Goal: Navigation & Orientation: Find specific page/section

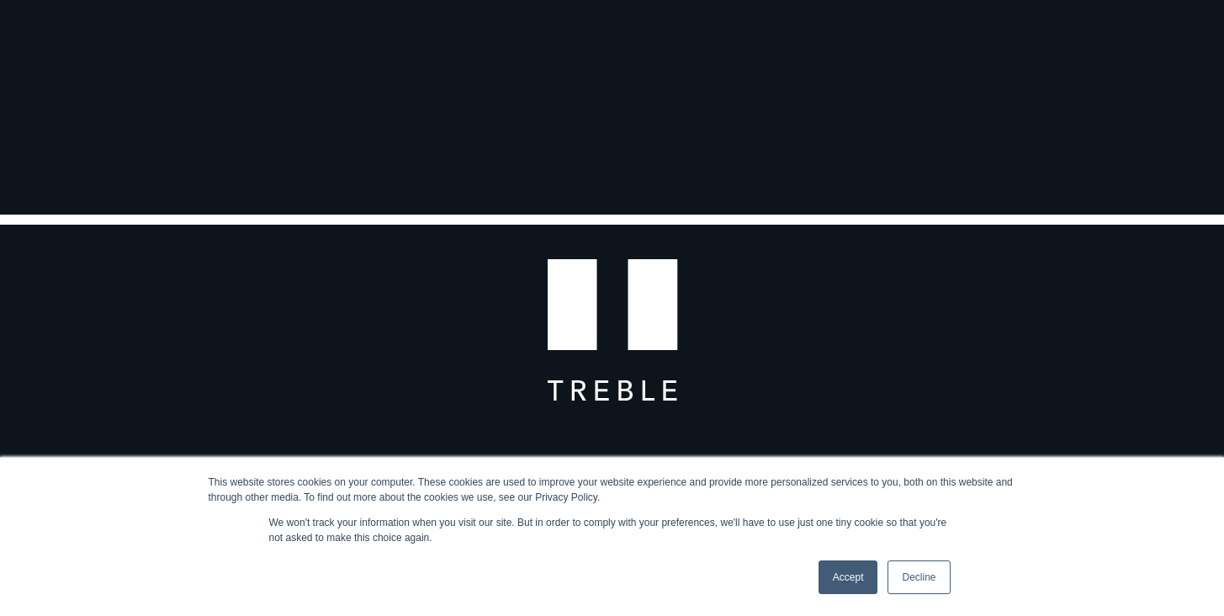
click at [926, 587] on link "Decline" at bounding box center [919, 577] width 62 height 34
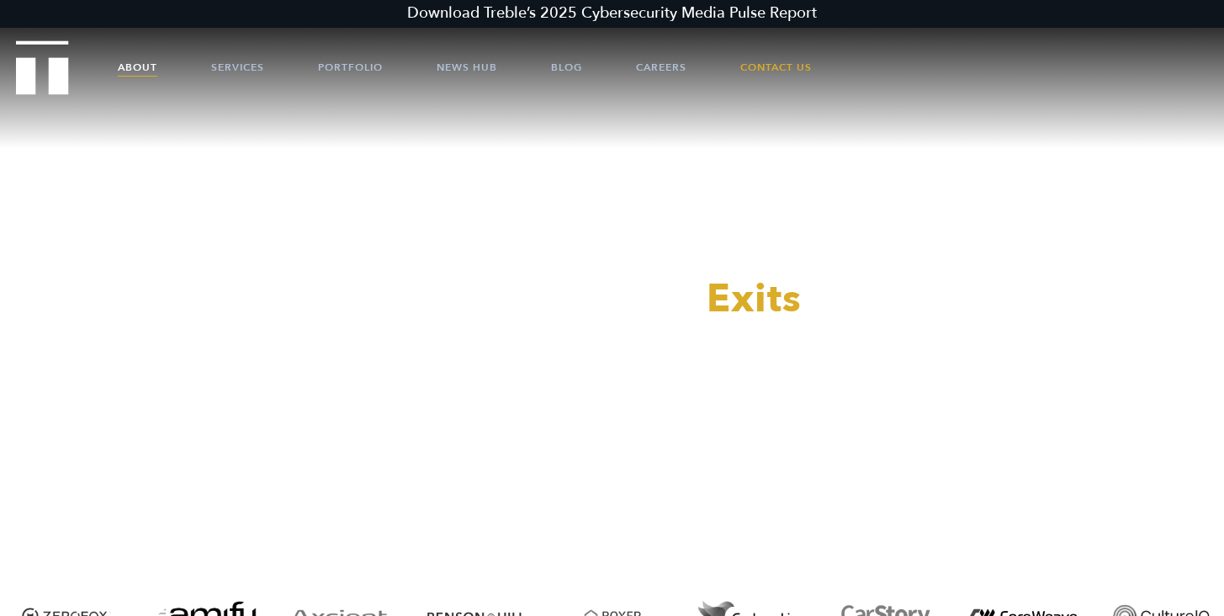
click at [143, 61] on link "About" at bounding box center [138, 67] width 40 height 50
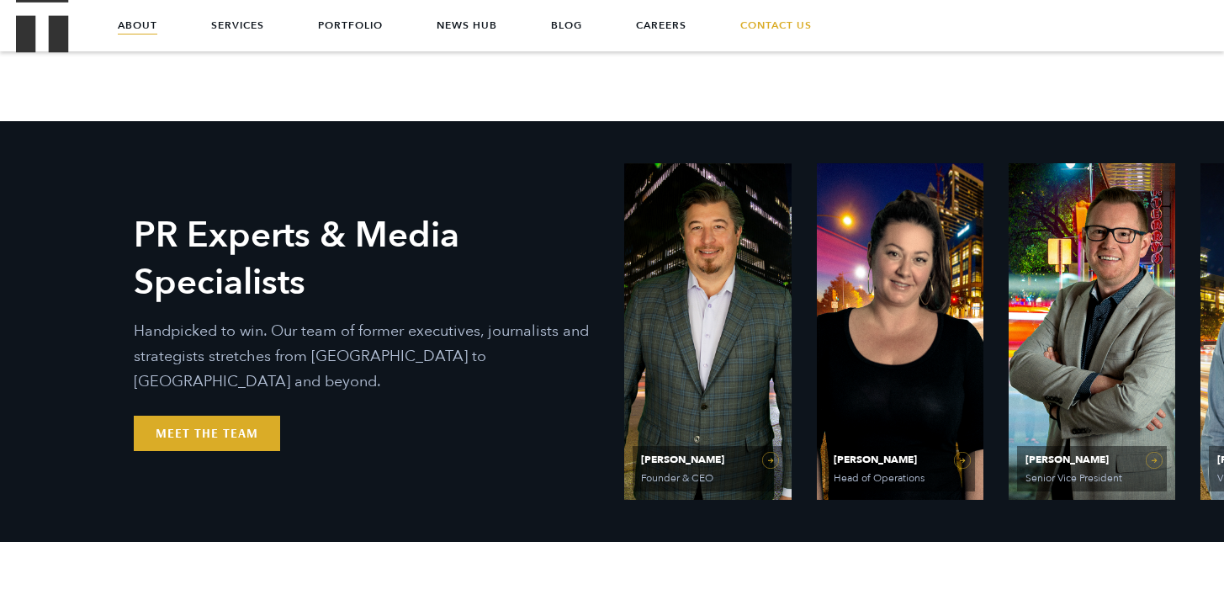
scroll to position [560, 0]
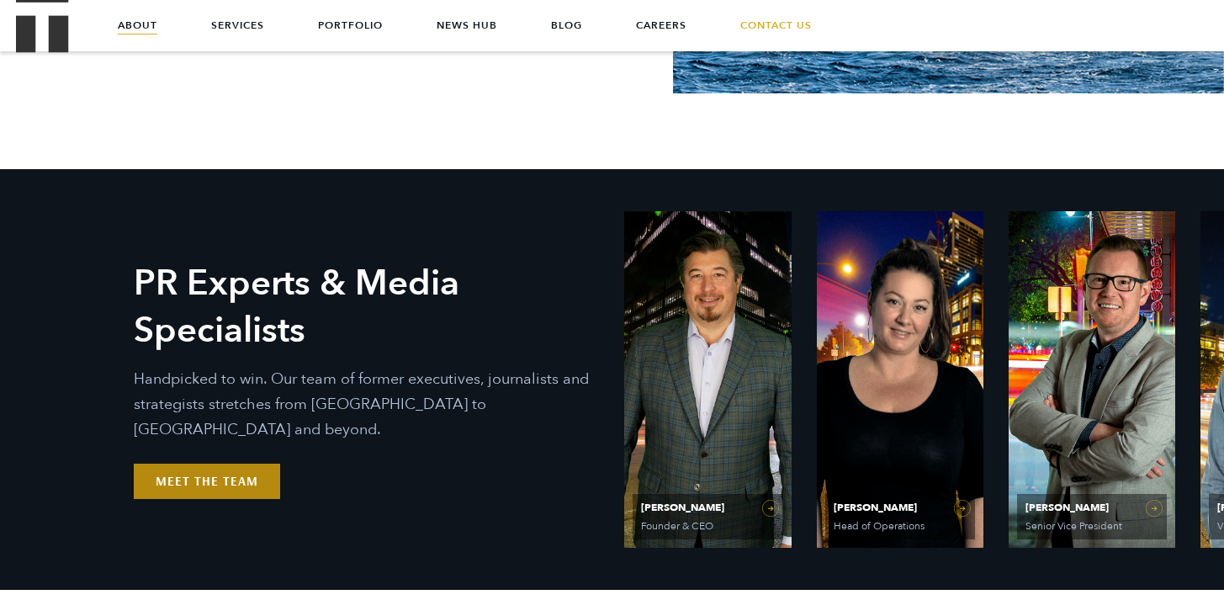
click at [189, 465] on link "Meet the Team" at bounding box center [207, 481] width 146 height 35
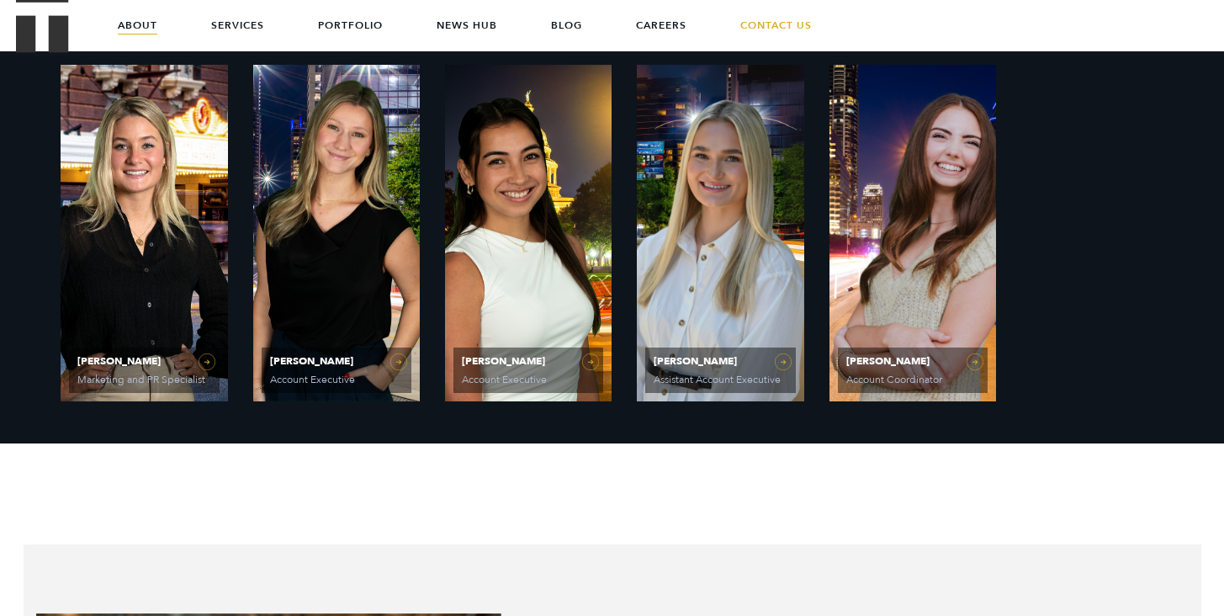
scroll to position [1424, 0]
